Goal: Book appointment/travel/reservation

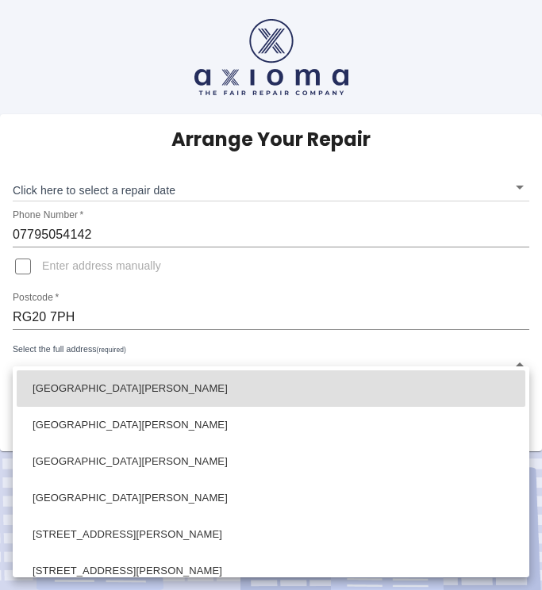
click at [82, 368] on body "Arrange Your Repair Click here to select a repair date ​ Phone Number   * 07795…" at bounding box center [271, 295] width 542 height 590
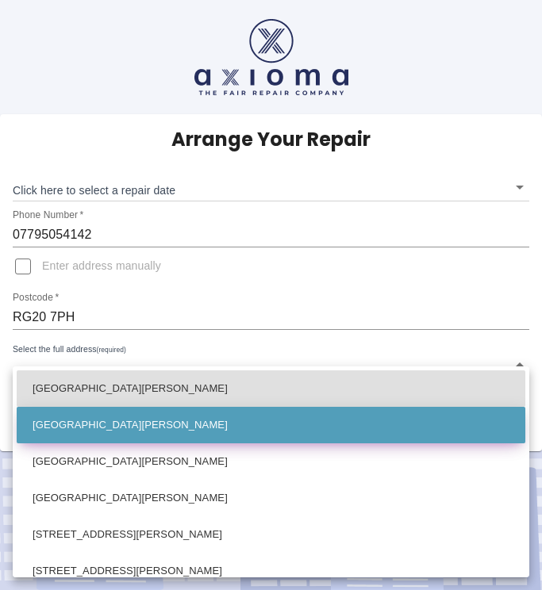
click at [72, 426] on li "[GEOGRAPHIC_DATA][PERSON_NAME]" at bounding box center [271, 425] width 509 height 37
type input "[GEOGRAPHIC_DATA][PERSON_NAME]"
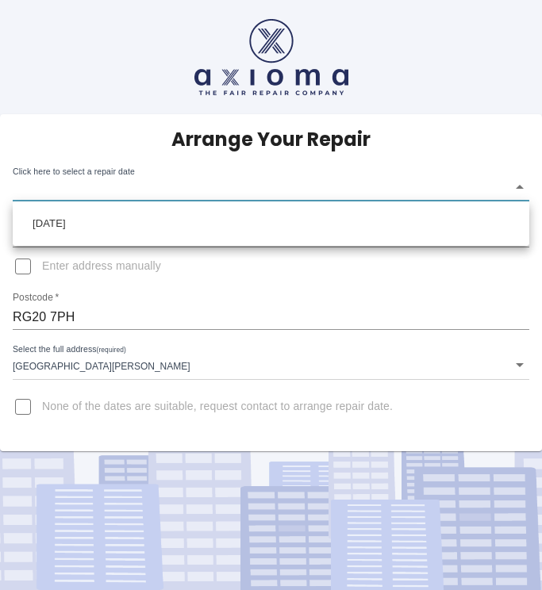
drag, startPoint x: 519, startPoint y: 189, endPoint x: 497, endPoint y: 189, distance: 22.2
click at [518, 189] on body "Arrange Your Repair Click here to select a repair date ​ Phone Number   * 07795…" at bounding box center [271, 295] width 542 height 590
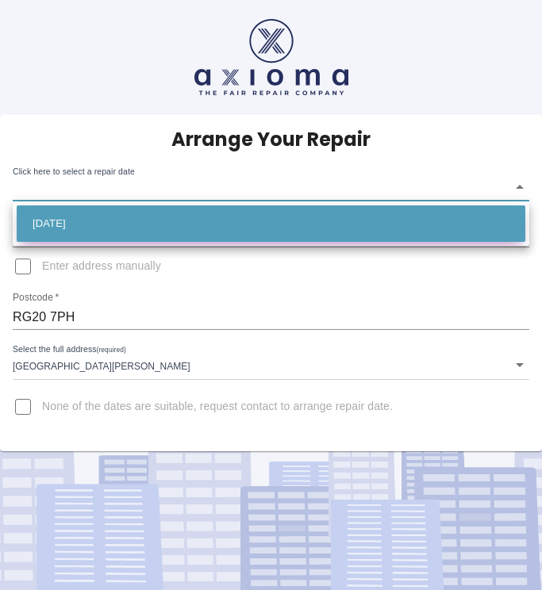
click at [82, 217] on li "[DATE]" at bounding box center [271, 224] width 509 height 37
type input "[DATE]T00:00:00.000Z"
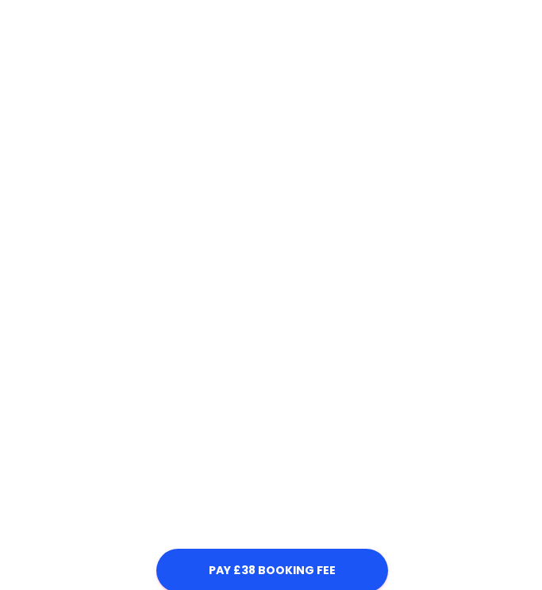
scroll to position [659, 0]
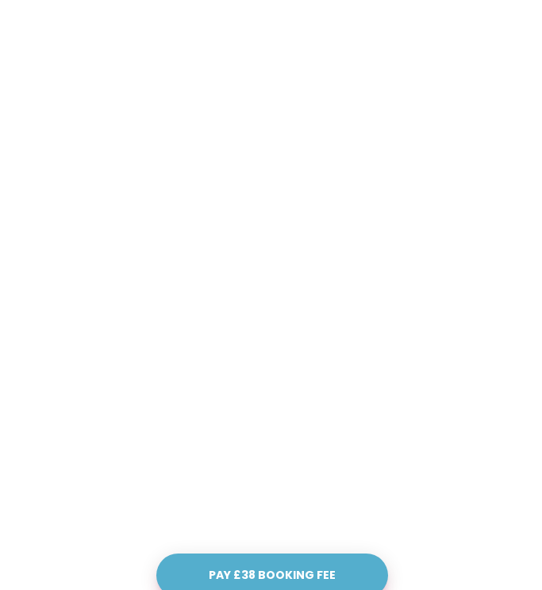
click at [317, 563] on button "Pay £38 Booking Fee" at bounding box center [272, 576] width 232 height 44
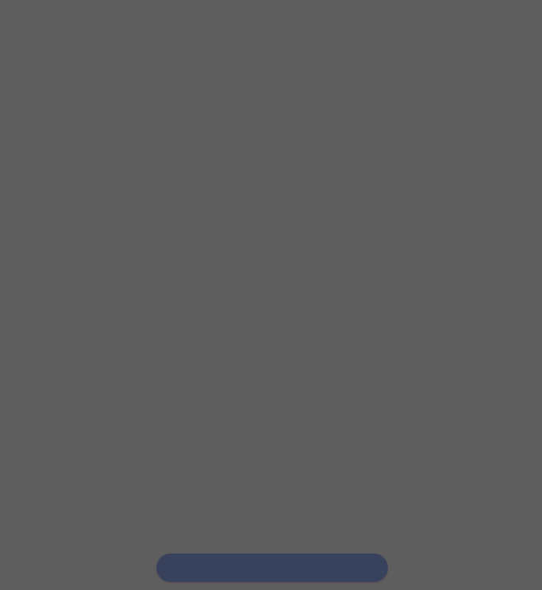
scroll to position [655, 0]
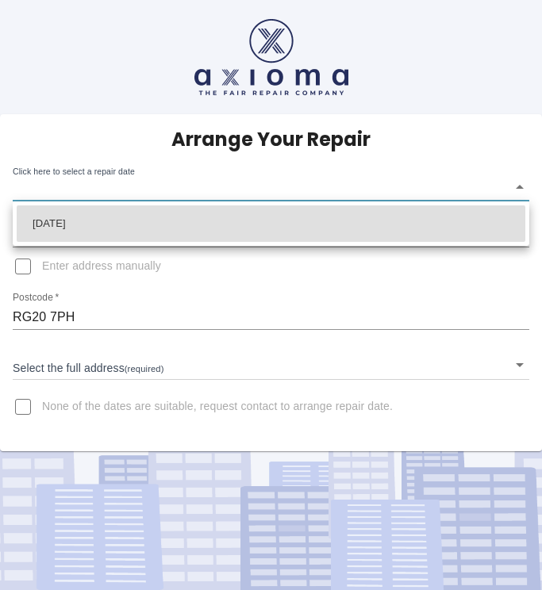
click at [521, 186] on body "Arrange Your Repair Click here to select a repair date ​ Phone Number   * 07795…" at bounding box center [271, 295] width 542 height 590
click at [54, 366] on div at bounding box center [271, 295] width 542 height 590
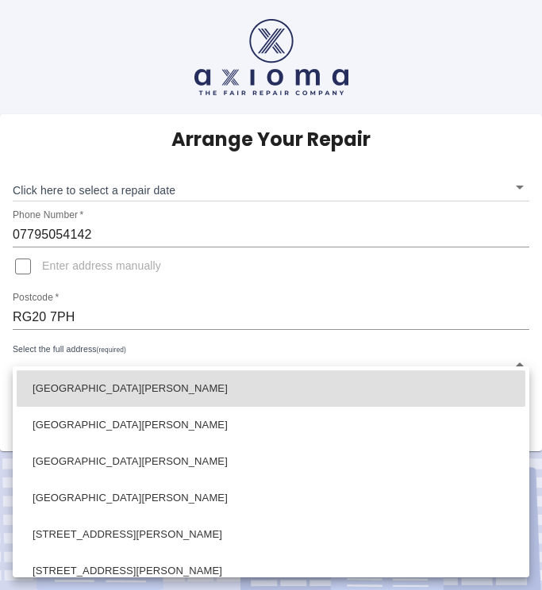
click at [53, 367] on body "Arrange Your Repair Click here to select a repair date ​ Phone Number   * 07795…" at bounding box center [271, 295] width 542 height 590
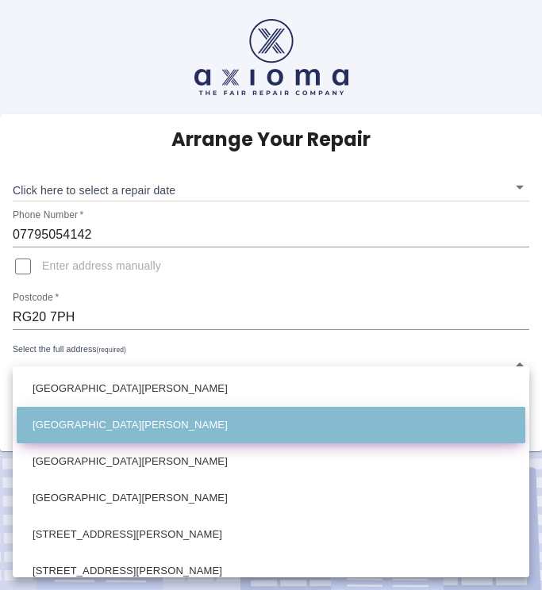
click at [83, 426] on li "[GEOGRAPHIC_DATA][PERSON_NAME]" at bounding box center [271, 425] width 509 height 37
type input "[GEOGRAPHIC_DATA][PERSON_NAME]"
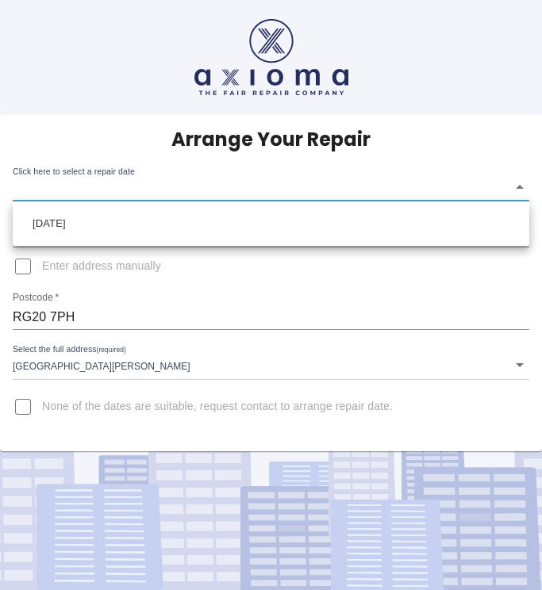
drag, startPoint x: 523, startPoint y: 186, endPoint x: 513, endPoint y: 186, distance: 9.6
click at [523, 186] on body "Arrange Your Repair Click here to select a repair date ​ Phone Number   * 07795…" at bounding box center [271, 295] width 542 height 590
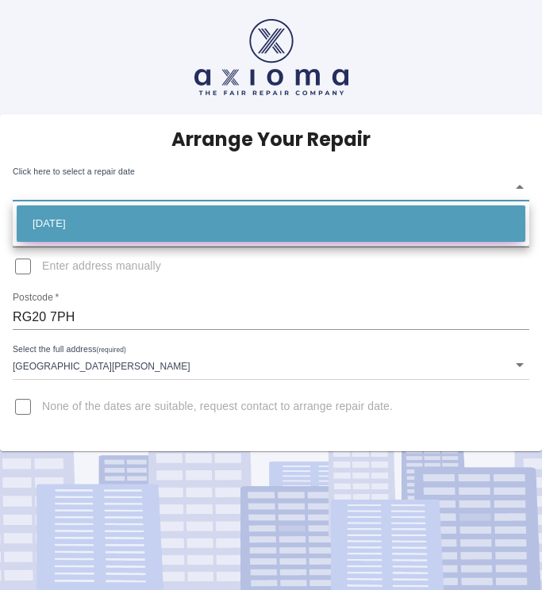
click at [128, 218] on li "[DATE]" at bounding box center [271, 224] width 509 height 37
type input "[DATE]T00:00:00.000Z"
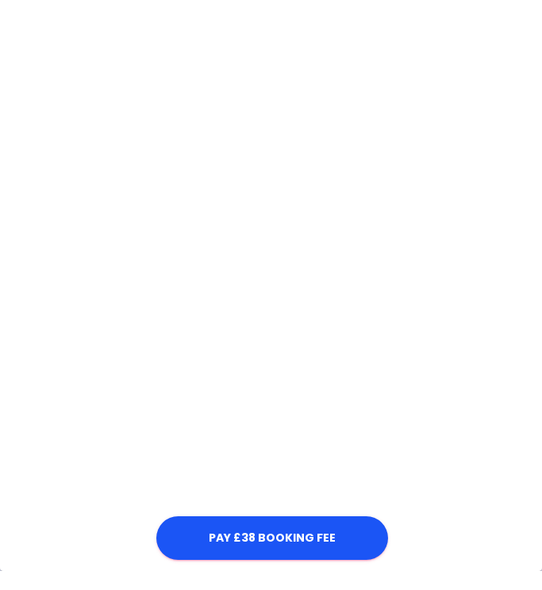
scroll to position [700, 0]
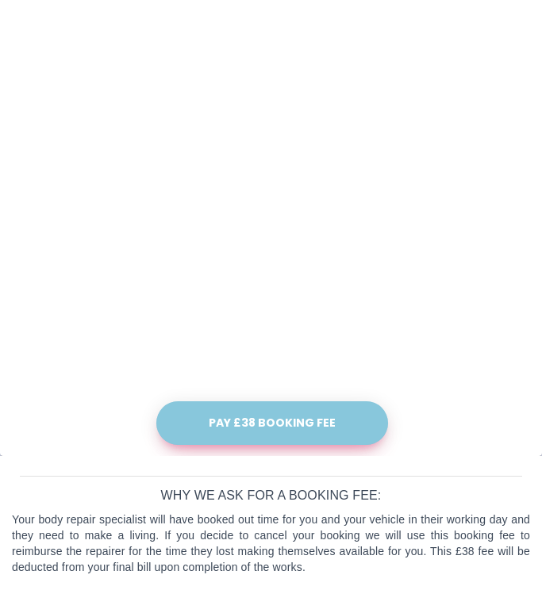
click at [256, 423] on button "Pay £38 Booking Fee" at bounding box center [272, 424] width 232 height 44
